Goal: Task Accomplishment & Management: Use online tool/utility

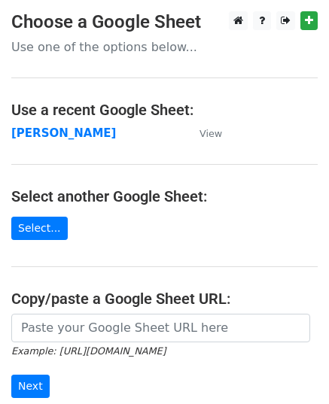
click at [27, 137] on strong "[PERSON_NAME]" at bounding box center [63, 133] width 105 height 14
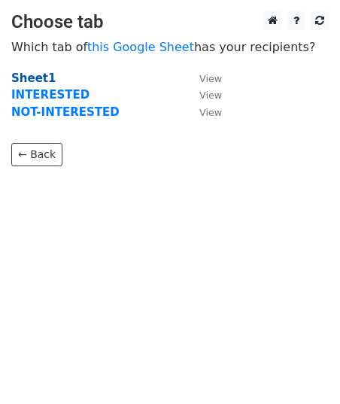
click at [34, 74] on strong "Sheet1" at bounding box center [33, 78] width 44 height 14
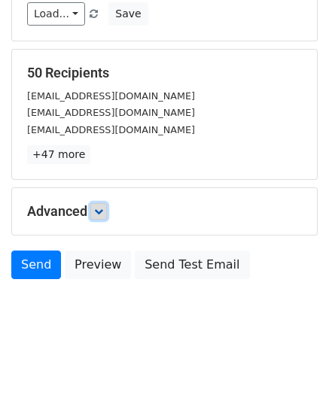
click at [97, 215] on link at bounding box center [98, 211] width 17 height 17
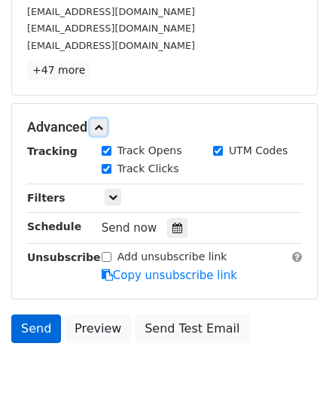
scroll to position [323, 0]
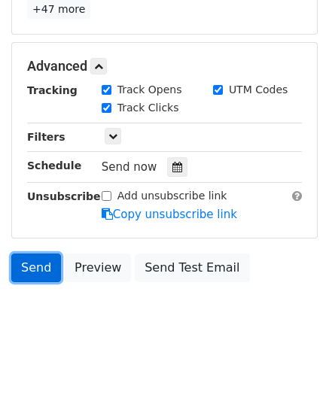
click at [40, 263] on link "Send" at bounding box center [36, 268] width 50 height 29
